Goal: Information Seeking & Learning: Learn about a topic

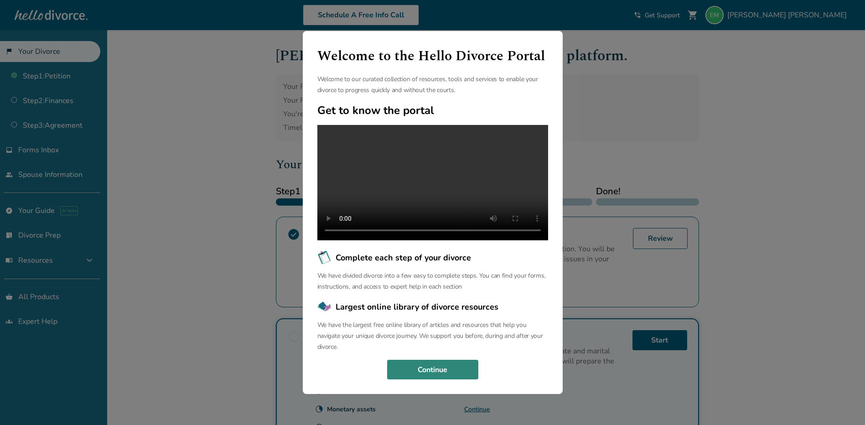
click at [425, 377] on button "Continue" at bounding box center [432, 370] width 91 height 20
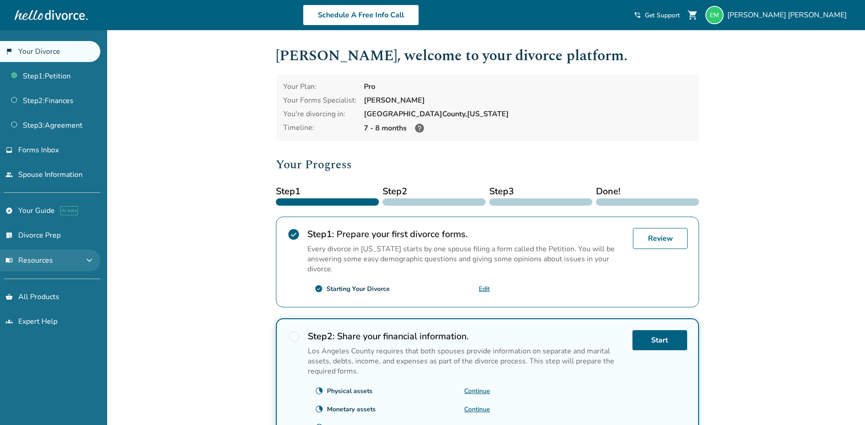
click at [58, 257] on button "menu_book Resources expand_more" at bounding box center [50, 261] width 100 height 22
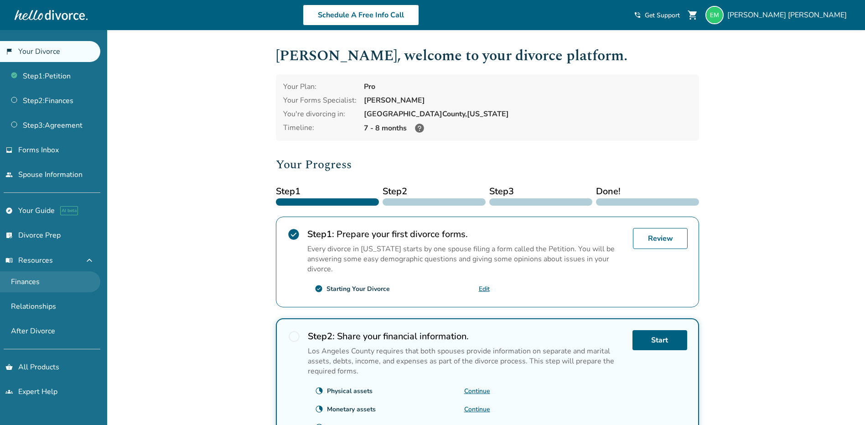
click at [30, 282] on link "Finances" at bounding box center [50, 281] width 100 height 21
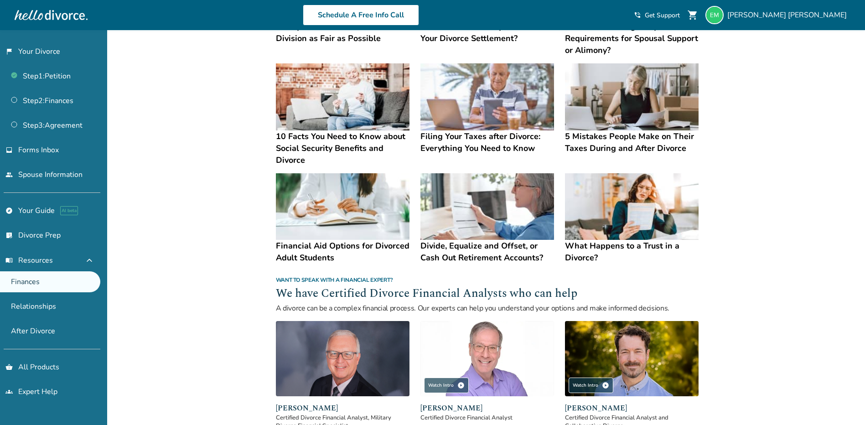
scroll to position [349, 0]
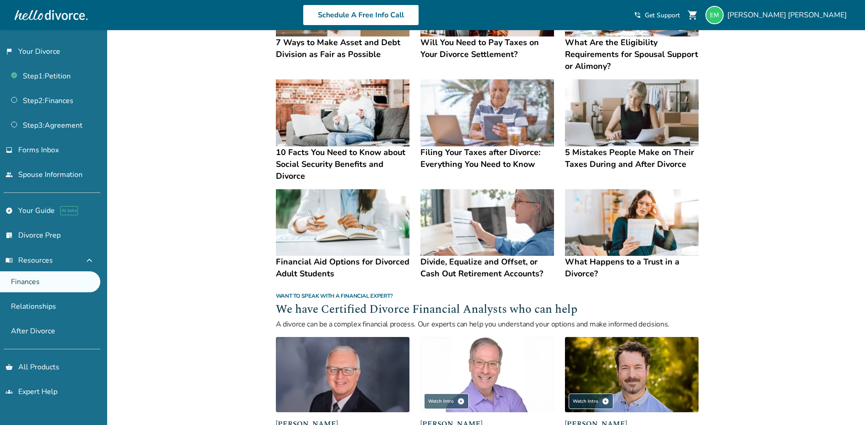
click at [680, 14] on span "Get Support" at bounding box center [662, 15] width 35 height 9
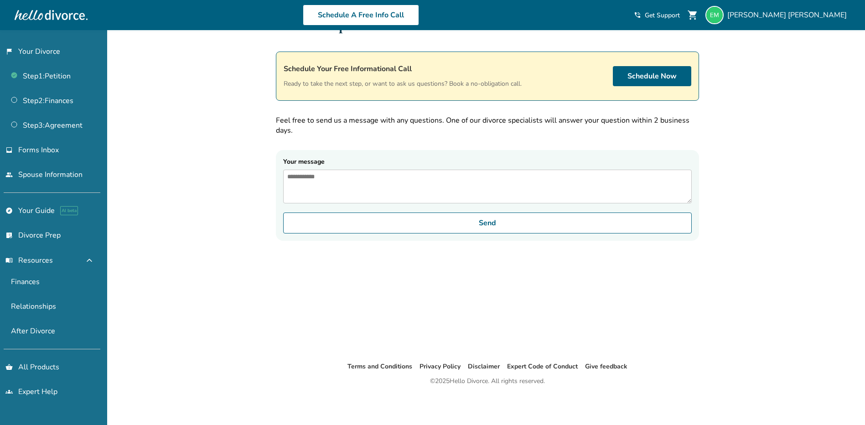
scroll to position [30, 0]
click at [840, 15] on span "[PERSON_NAME]" at bounding box center [789, 15] width 123 height 10
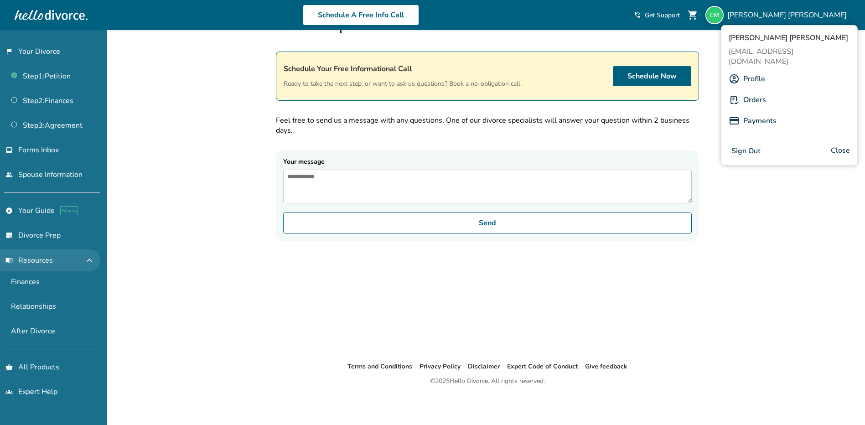
click at [90, 257] on span "expand_less" at bounding box center [89, 260] width 11 height 11
